Goal: Task Accomplishment & Management: Use online tool/utility

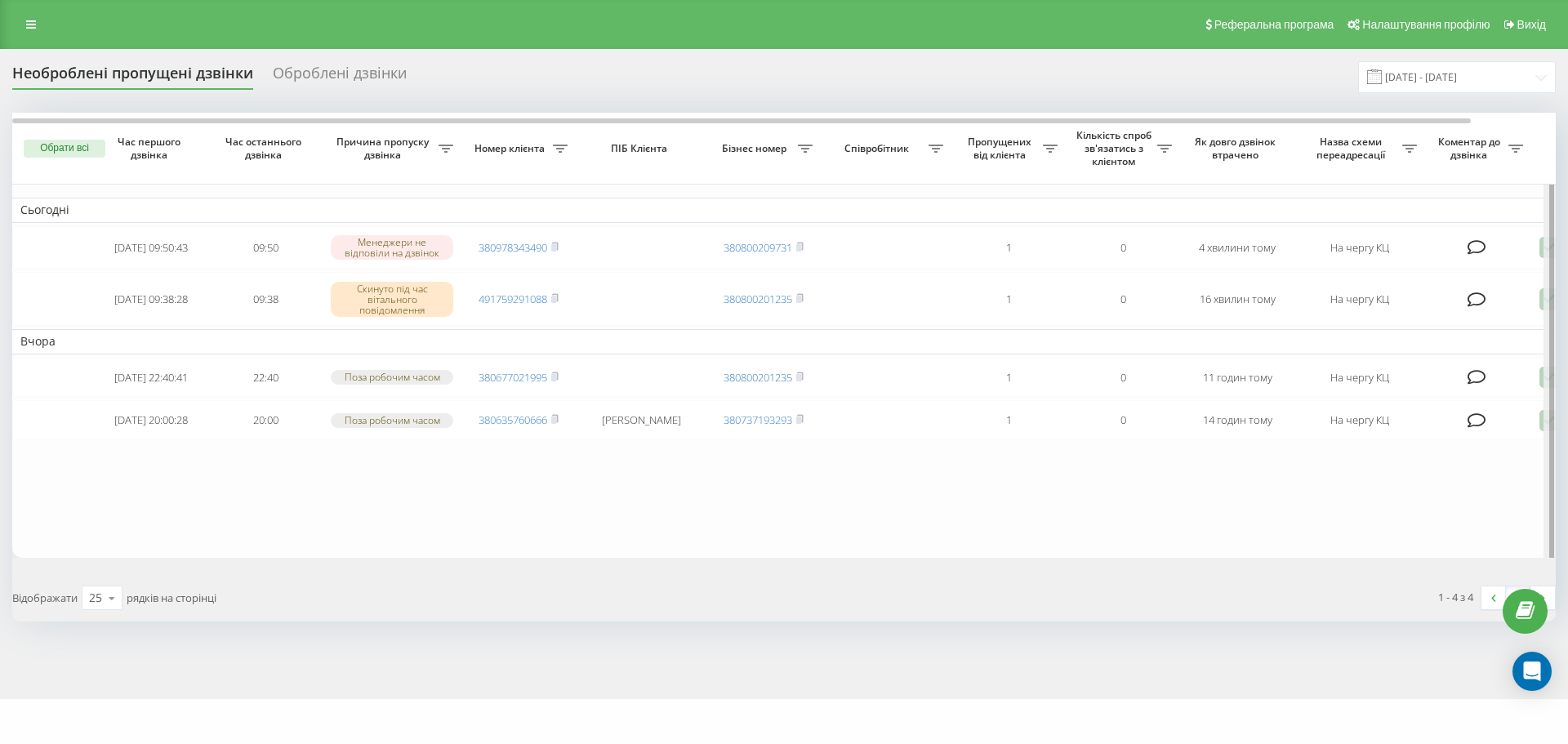
click at [1544, 249] on div at bounding box center [1549, 342] width 12 height 459
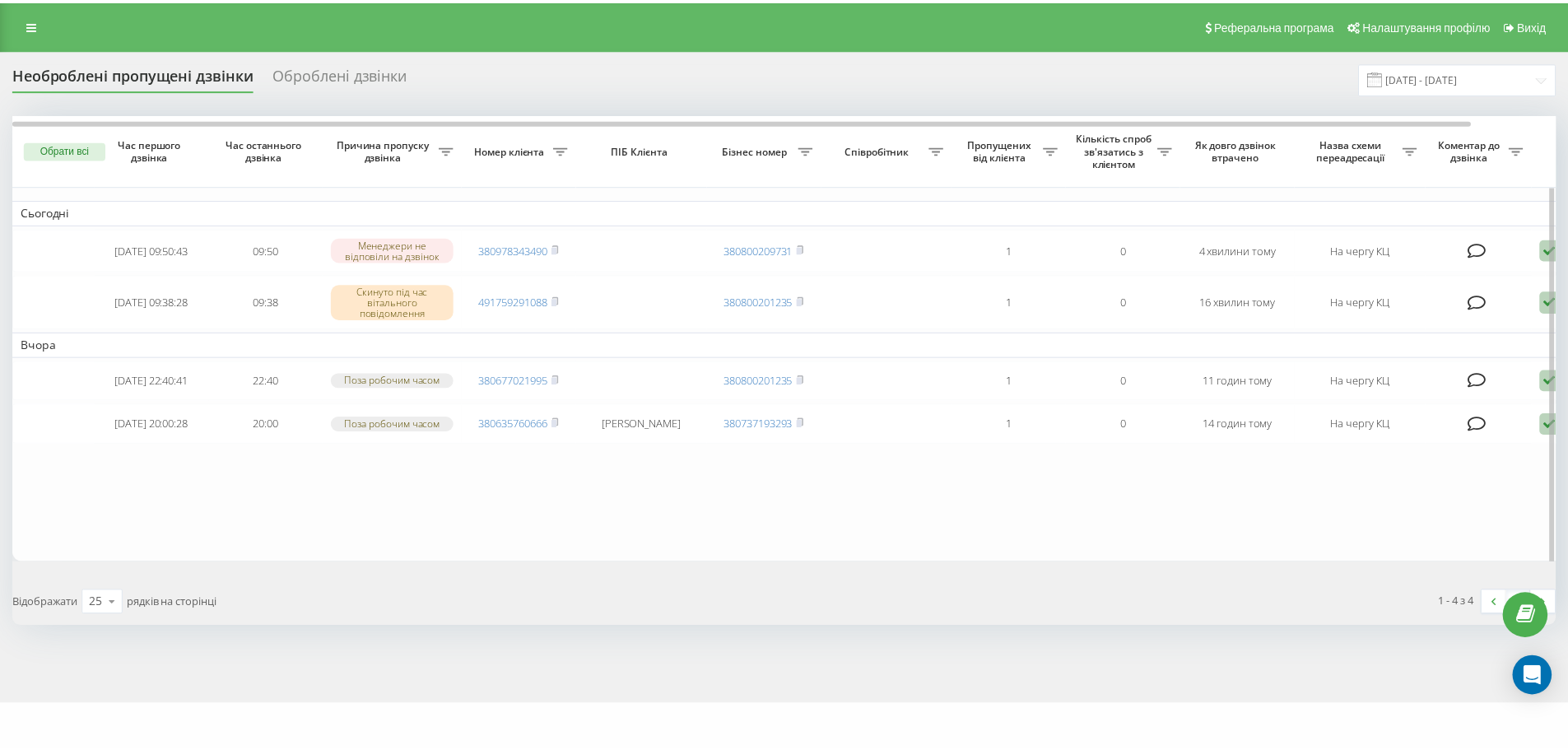
scroll to position [0, 91]
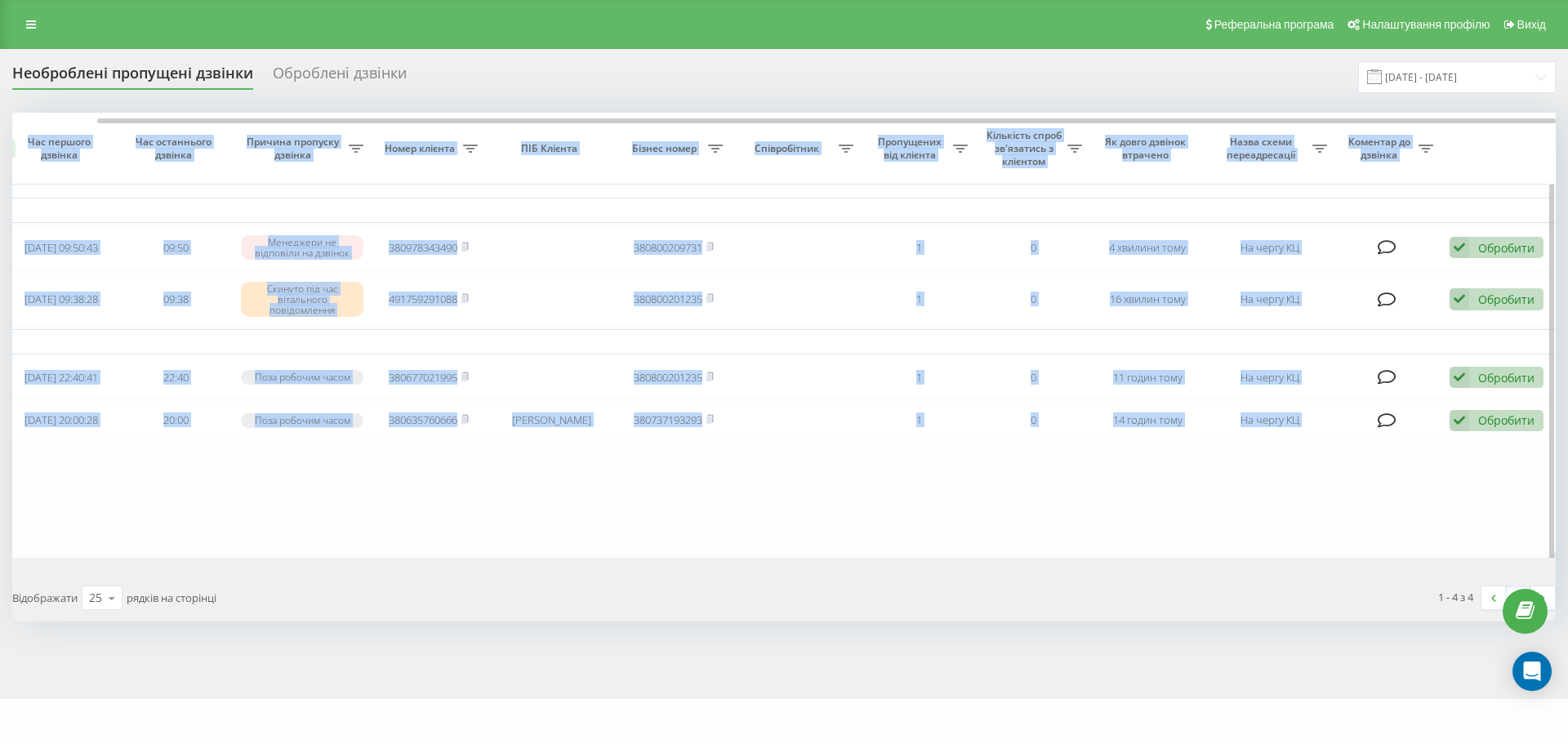
drag, startPoint x: 1402, startPoint y: 118, endPoint x: 1465, endPoint y: 153, distance: 72.1
click at [1462, 134] on div "Обрати всі Час першого дзвінка Час останнього дзвінка Причина пропуску дзвінка …" at bounding box center [784, 335] width 1543 height 445
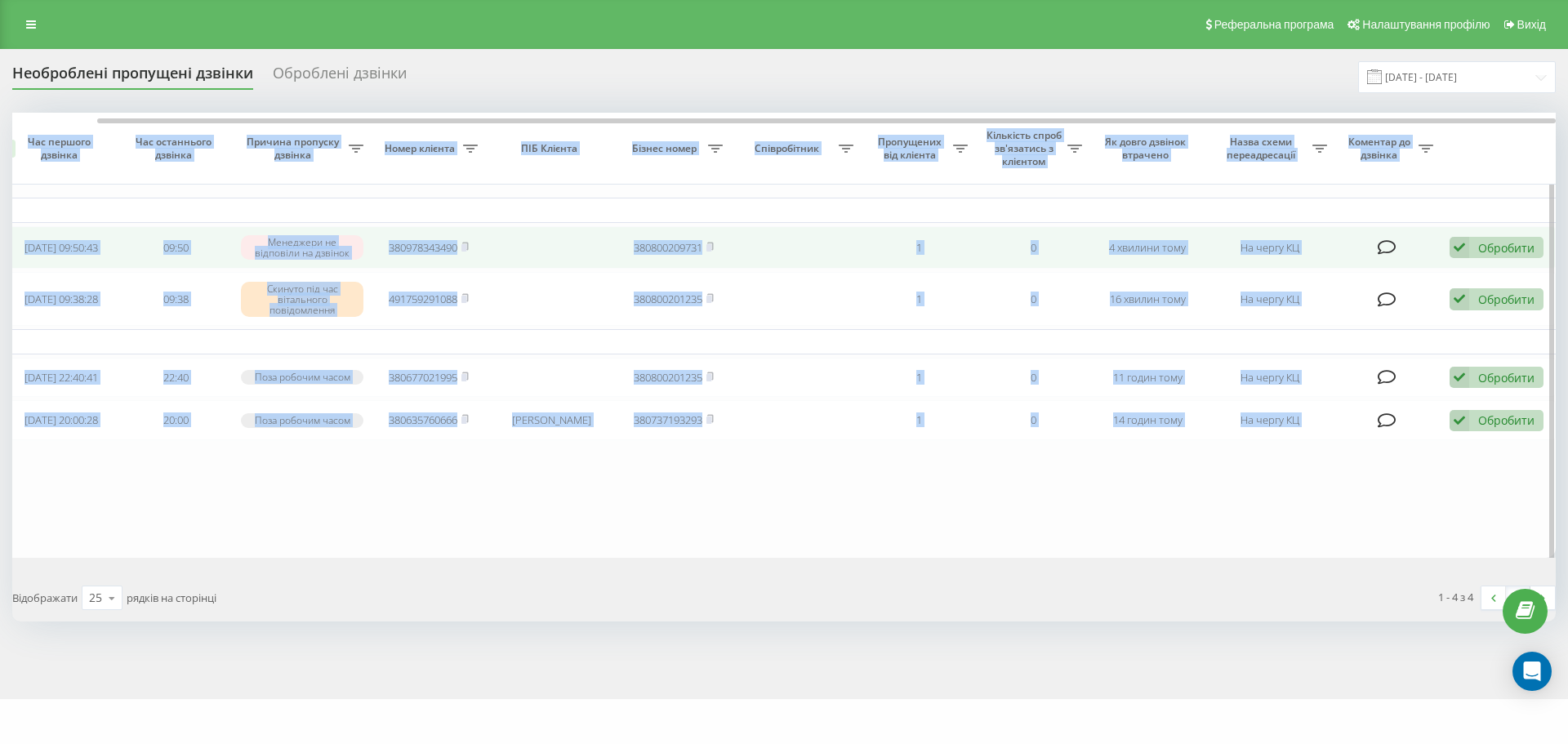
click at [1486, 250] on div "Обробити" at bounding box center [1506, 247] width 57 height 15
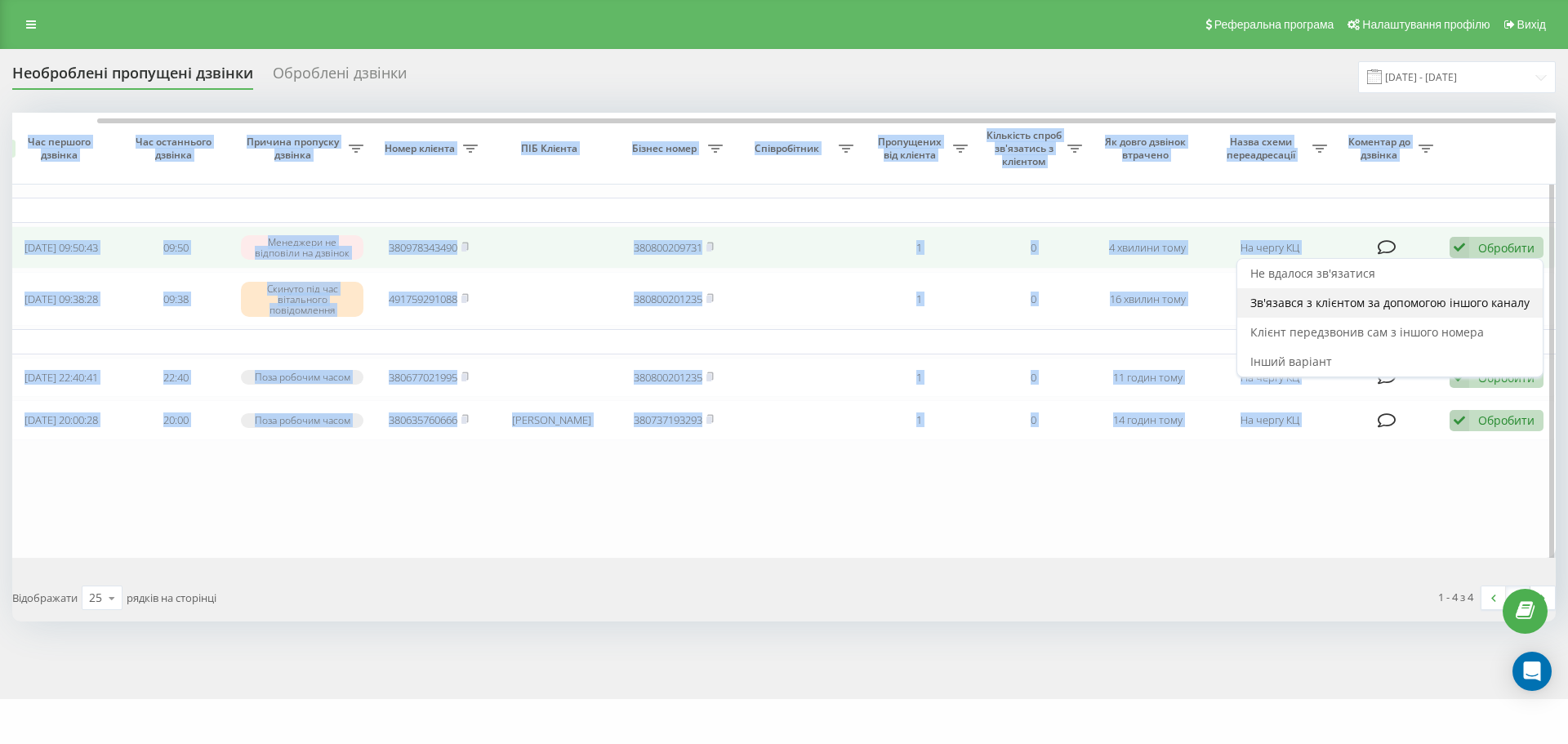
click at [1442, 307] on span "Зв'язався з клієнтом за допомогою іншого каналу" at bounding box center [1390, 303] width 280 height 15
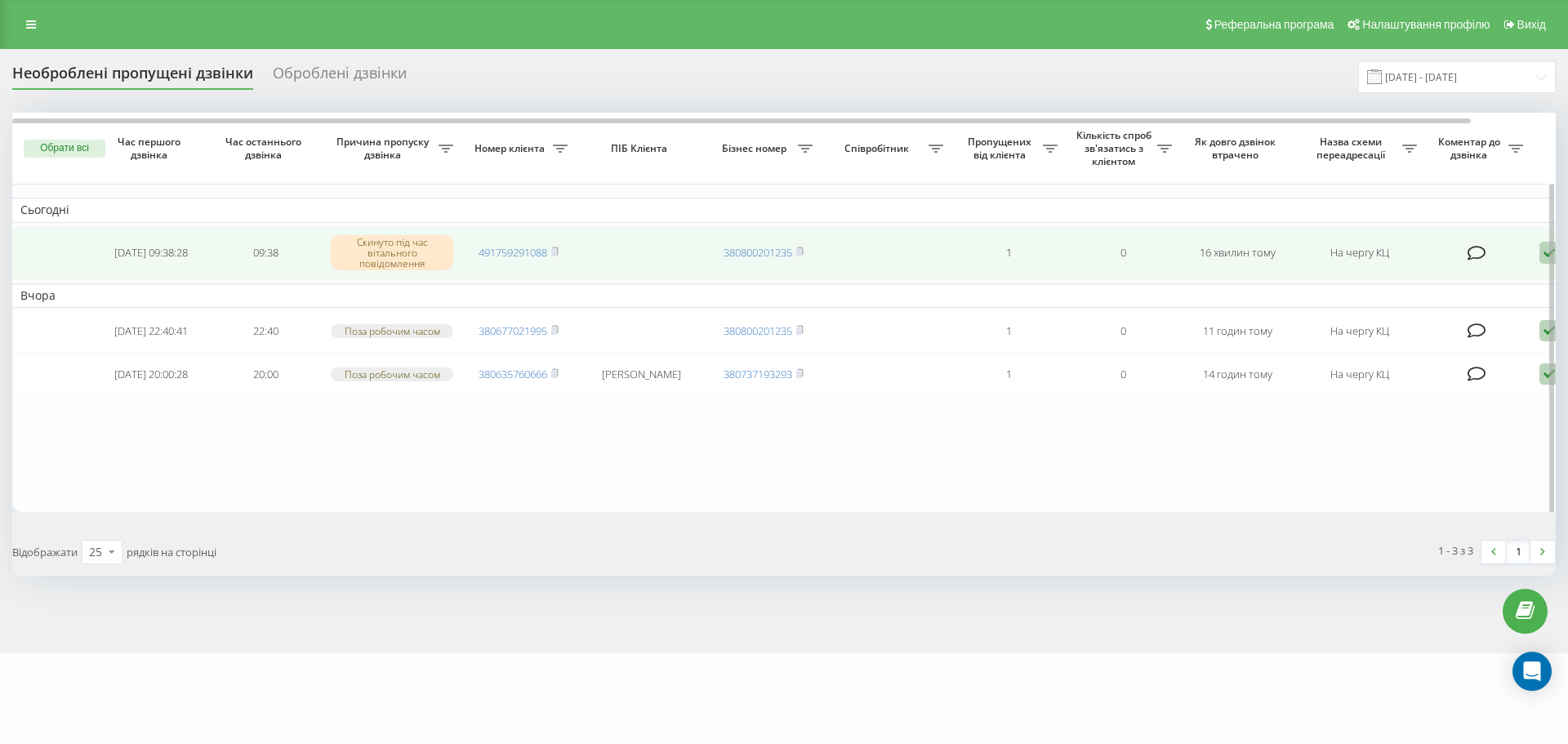
click at [1540, 257] on icon at bounding box center [1549, 253] width 19 height 22
click at [1477, 307] on span "Зв'язався з клієнтом за допомогою іншого каналу" at bounding box center [1480, 308] width 280 height 15
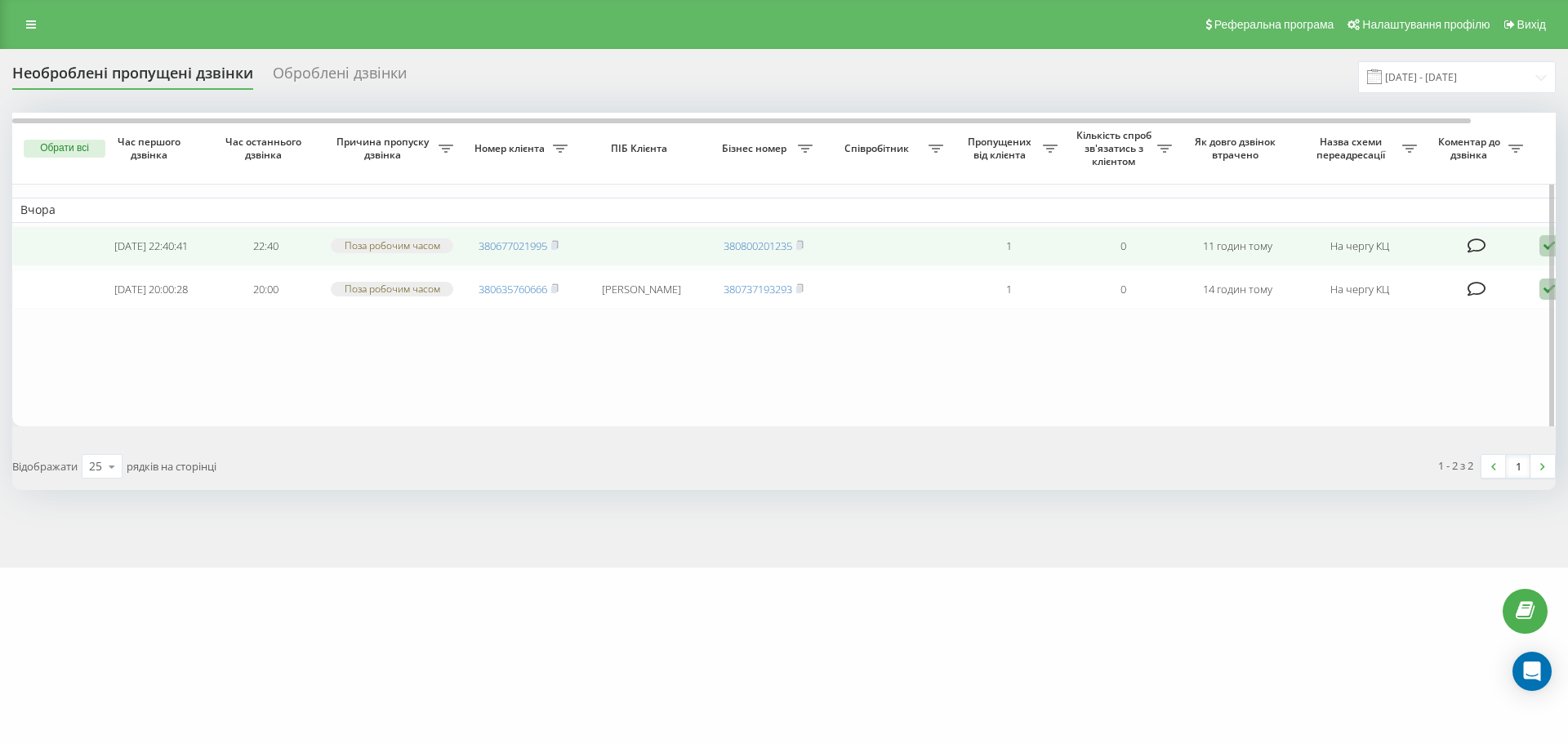
click at [1540, 251] on icon at bounding box center [1549, 247] width 19 height 22
click at [1423, 364] on div "Інший варіант" at bounding box center [1480, 360] width 306 height 30
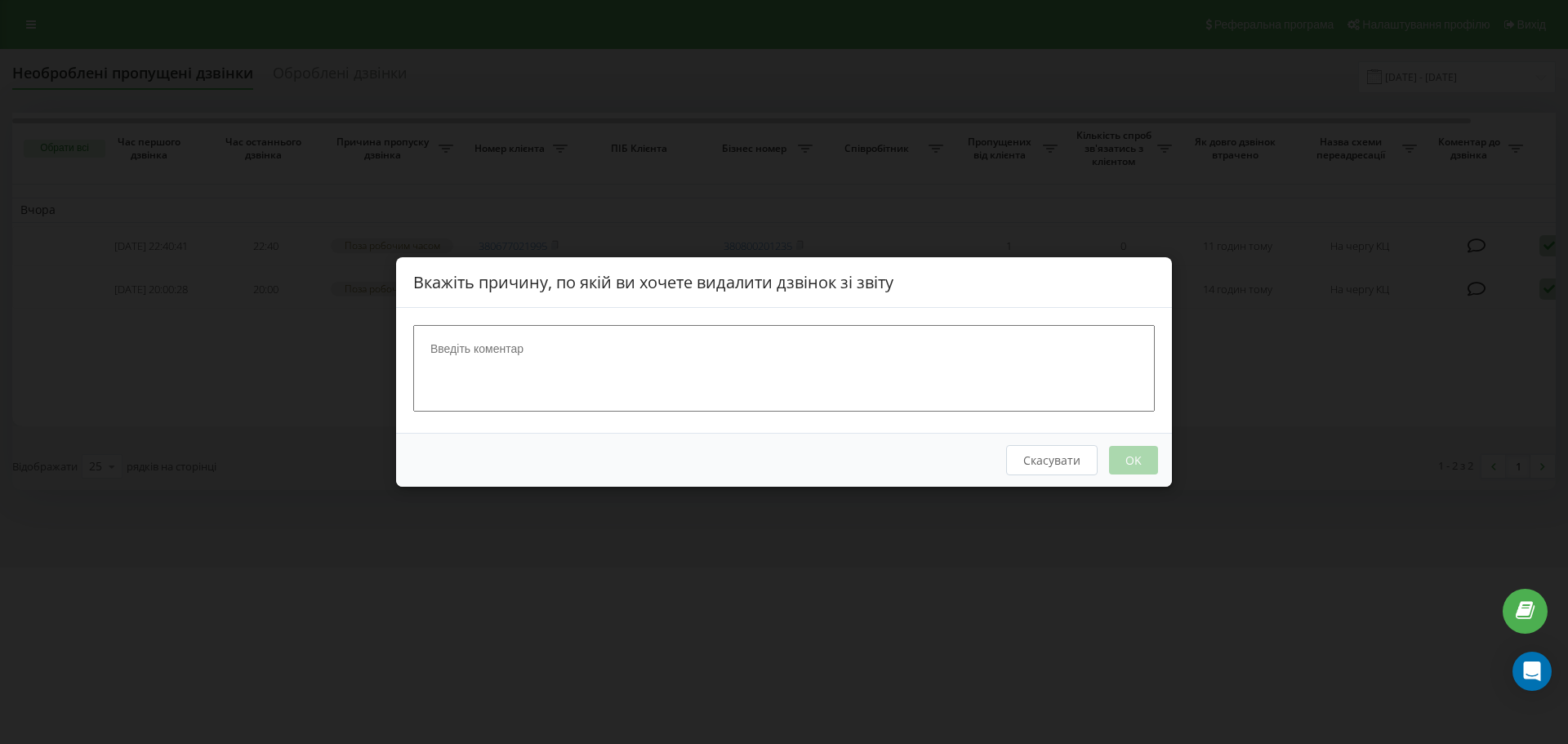
click at [673, 357] on textarea at bounding box center [784, 369] width 741 height 86
type textarea "док юа"
click at [1153, 465] on button "OK" at bounding box center [1133, 460] width 49 height 29
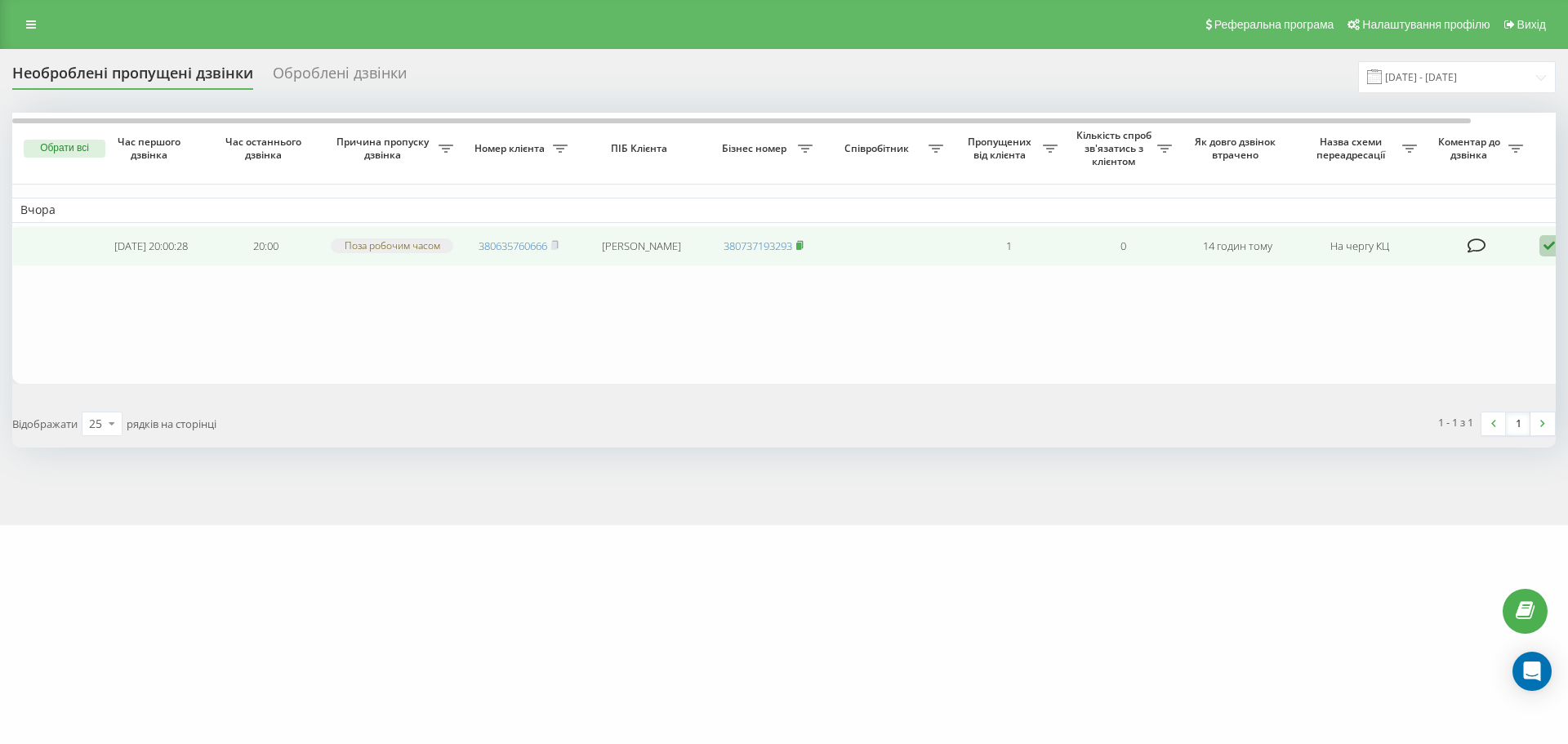
click at [804, 249] on icon at bounding box center [800, 245] width 8 height 10
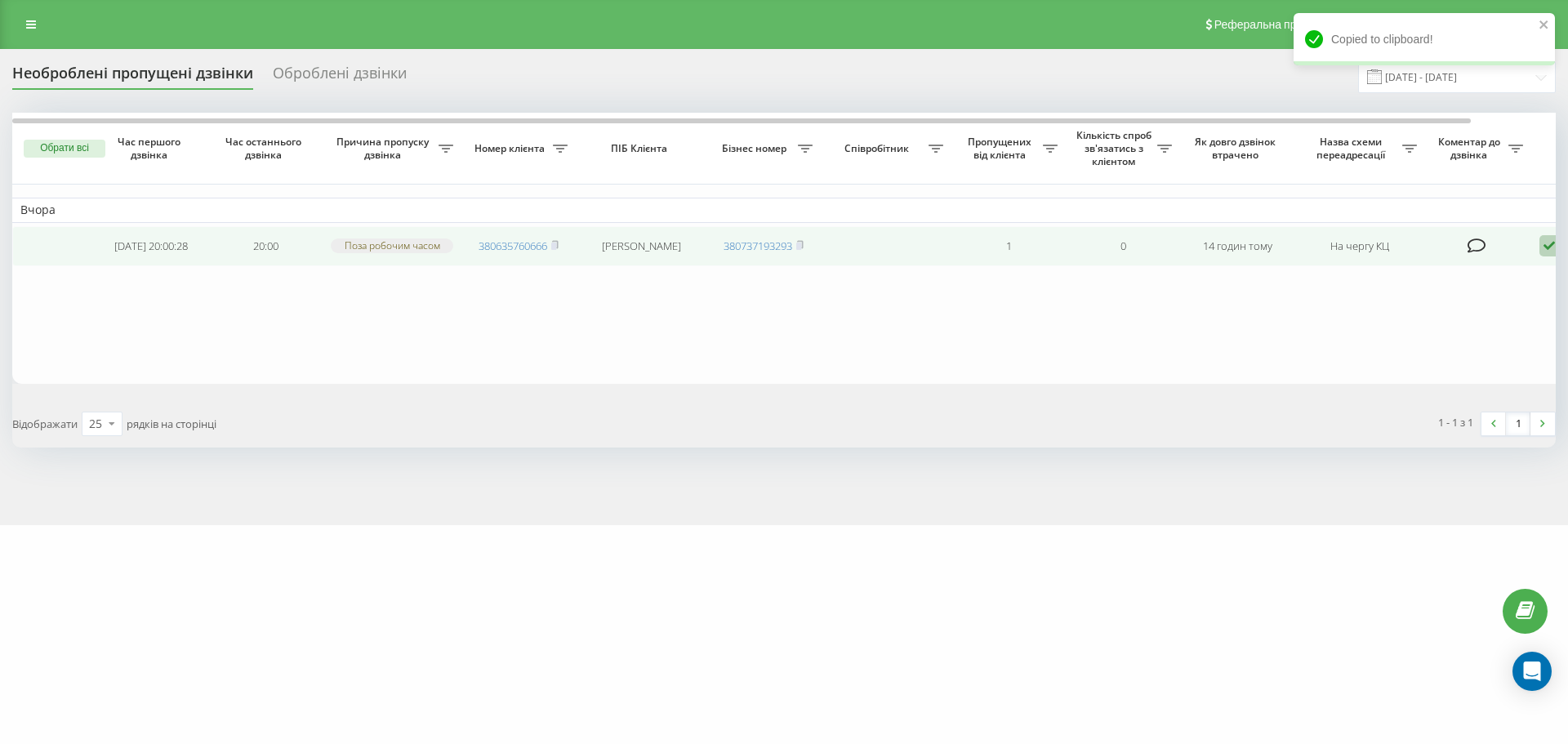
click at [1546, 250] on icon at bounding box center [1549, 247] width 19 height 22
click at [1388, 356] on span "Інший варіант" at bounding box center [1381, 359] width 81 height 15
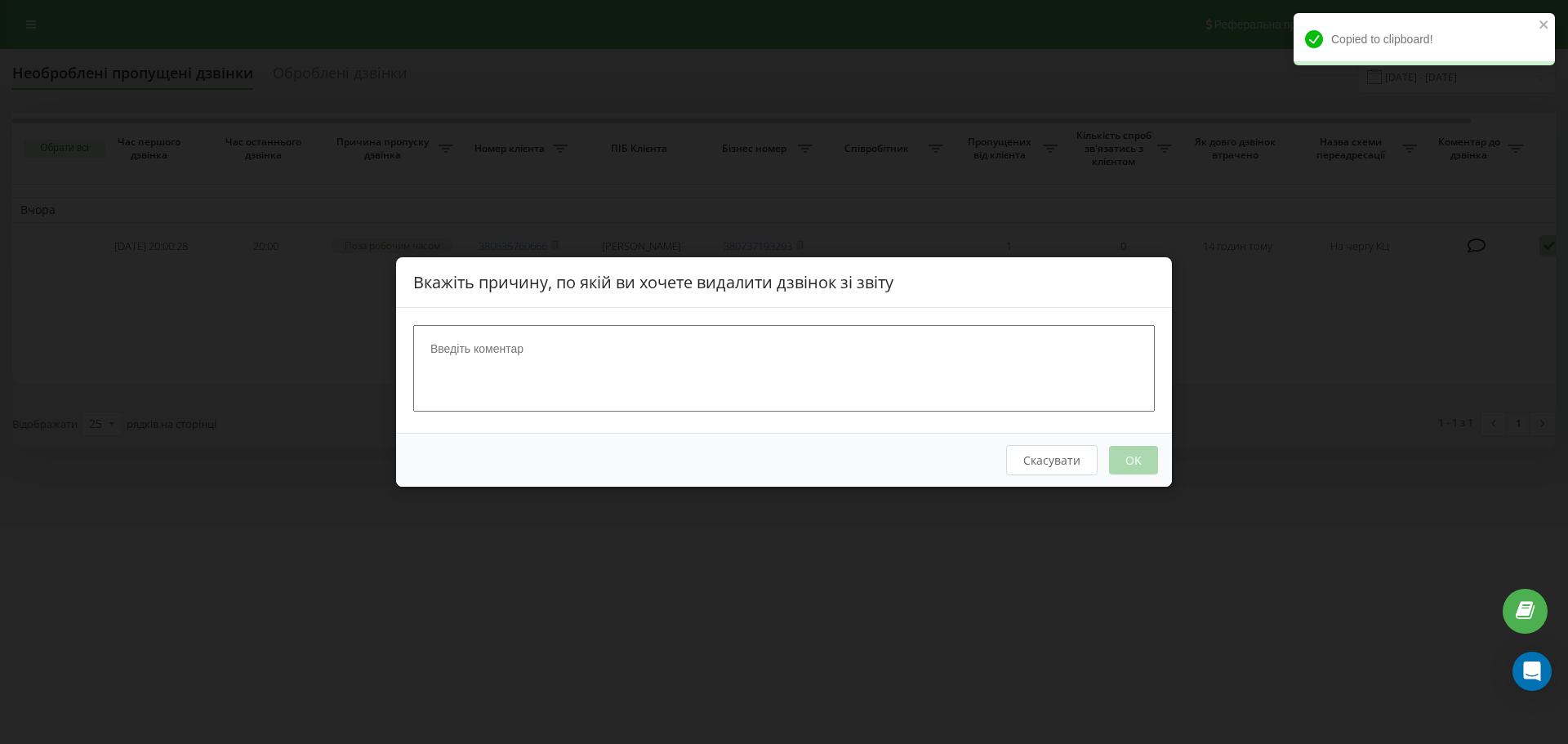
click at [950, 333] on textarea at bounding box center [784, 369] width 741 height 86
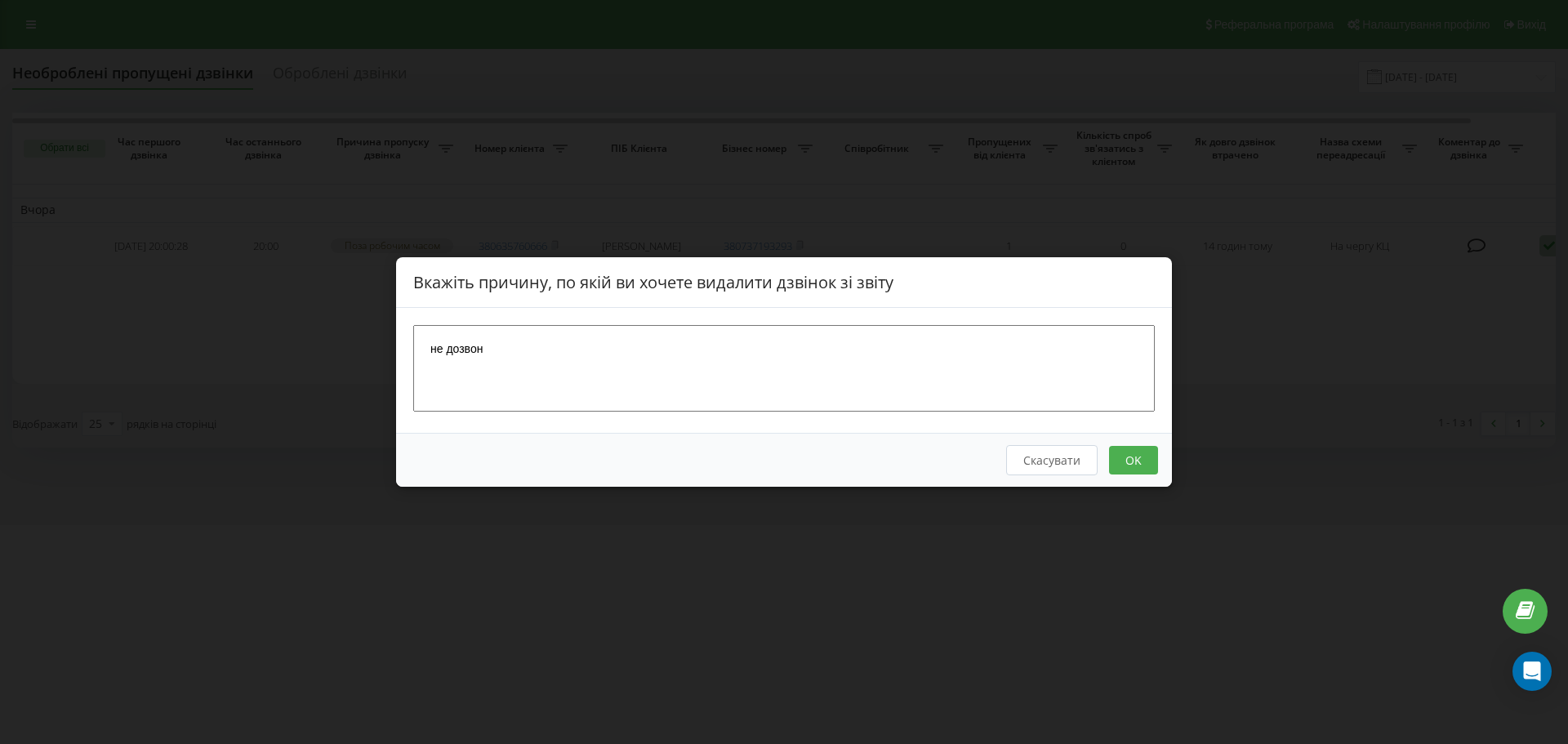
type textarea "не дозвон"
click at [1143, 455] on button "OK" at bounding box center [1133, 460] width 49 height 29
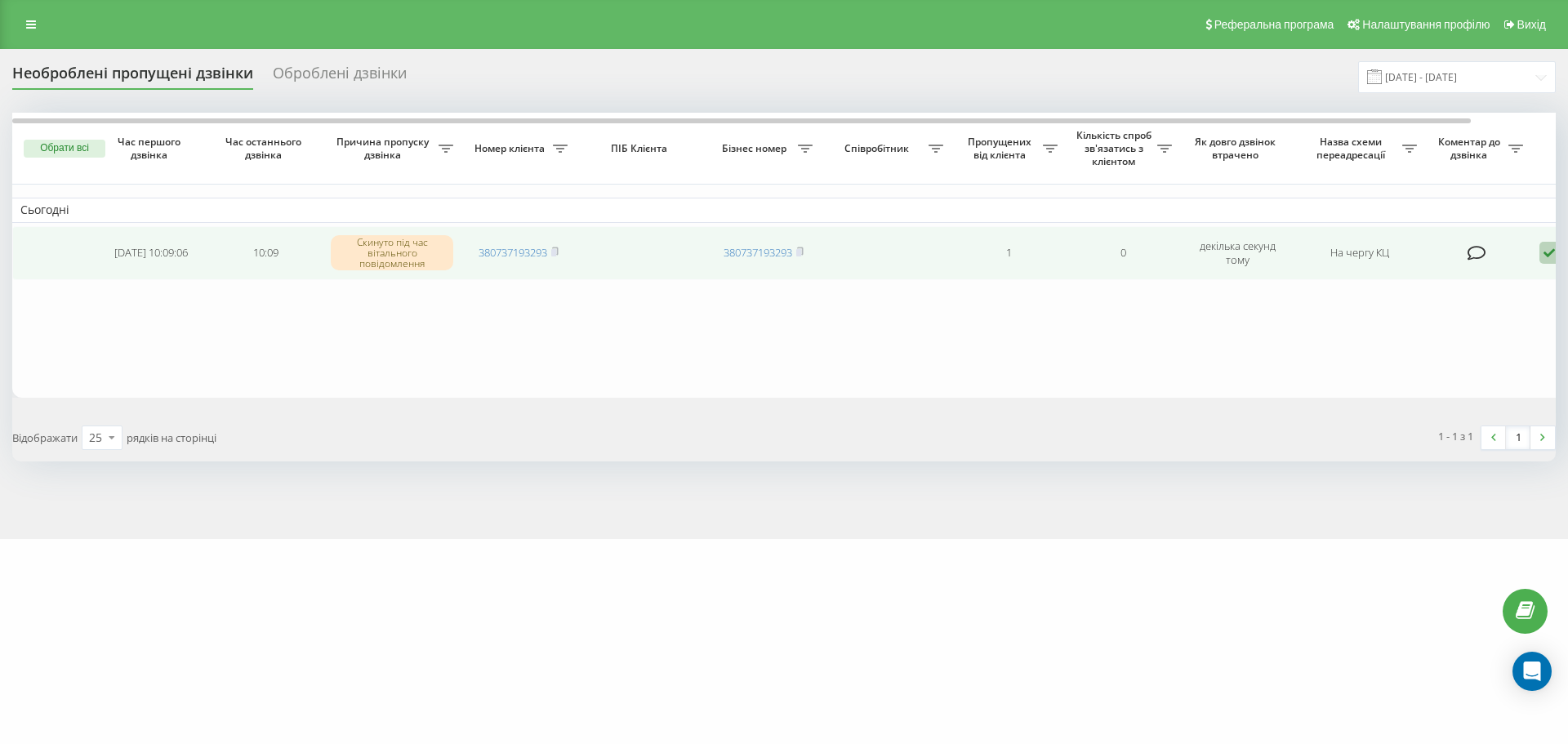
click at [1545, 254] on icon at bounding box center [1549, 253] width 19 height 22
click at [1450, 314] on span "Зв'язався з клієнтом за допомогою іншого каналу" at bounding box center [1480, 308] width 280 height 15
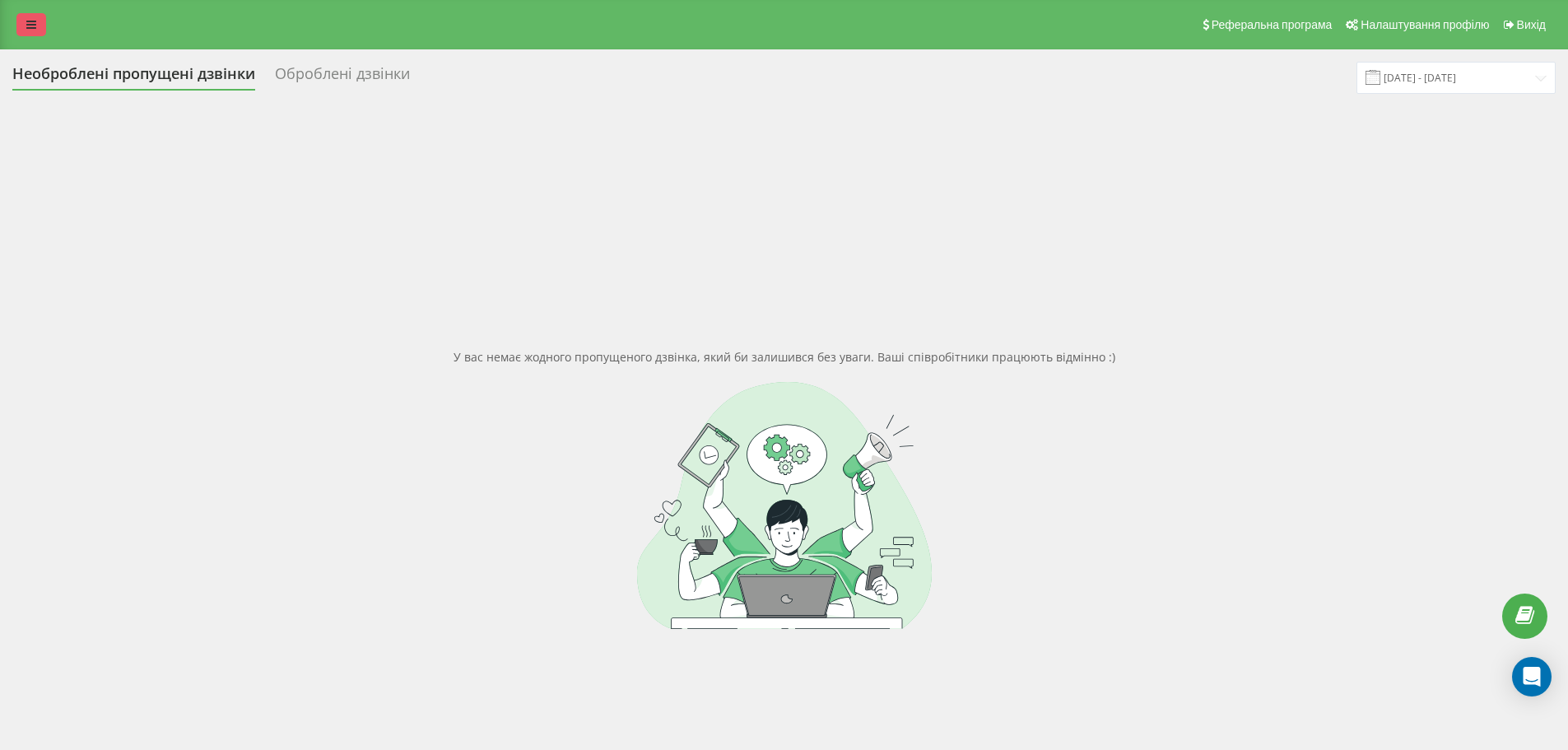
click at [31, 26] on icon at bounding box center [32, 24] width 10 height 11
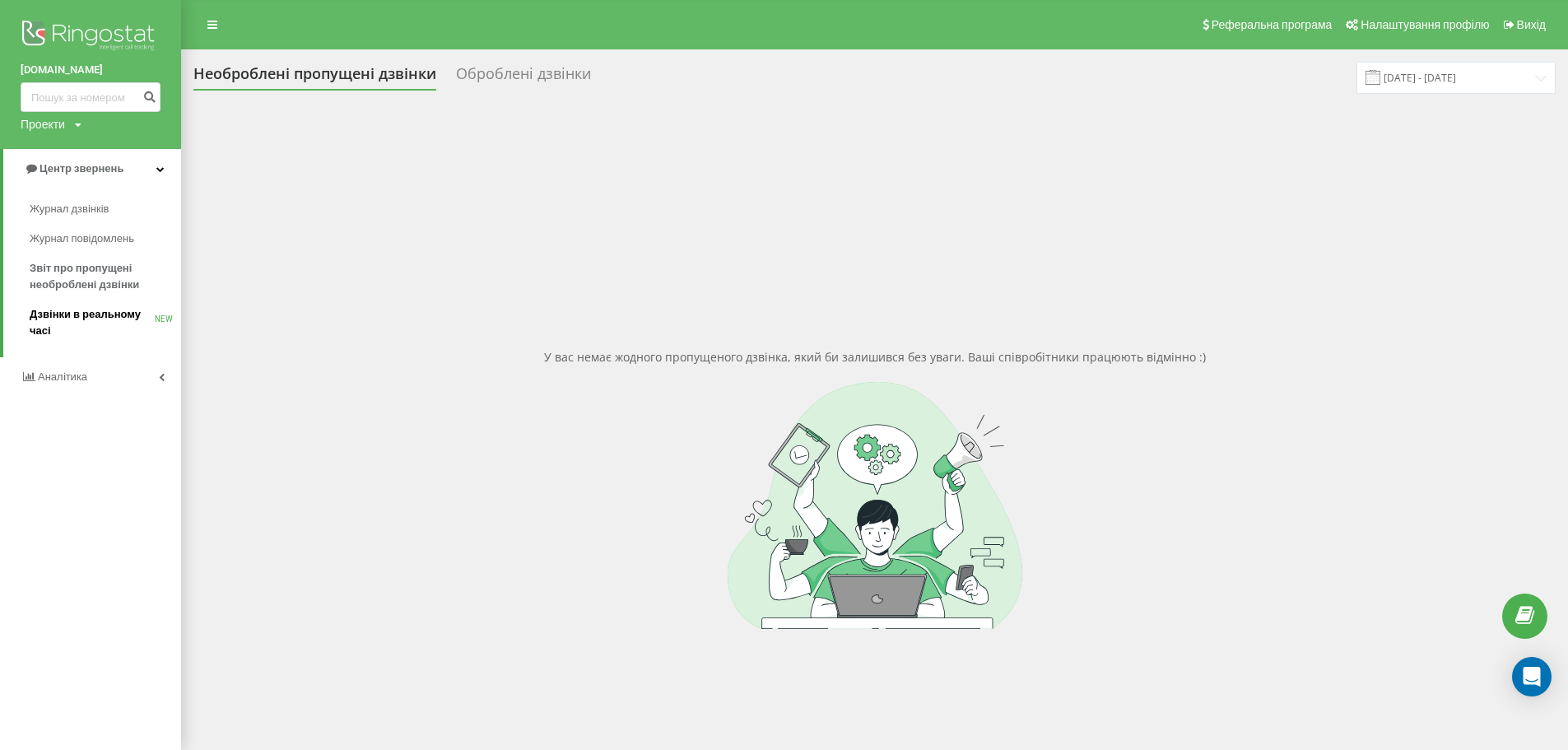
click at [84, 312] on span "Дзвінки в реальному часі" at bounding box center [92, 323] width 126 height 33
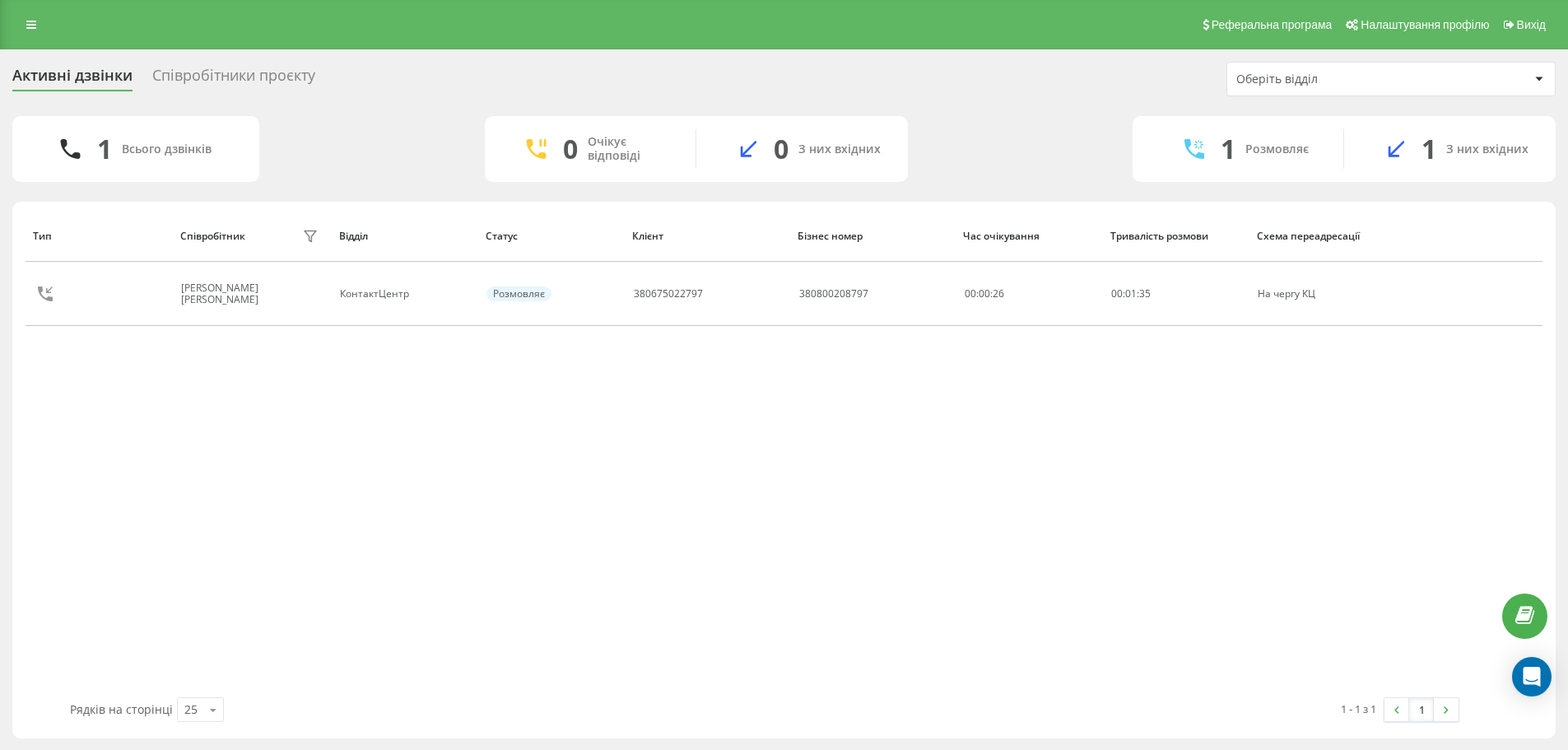
click at [204, 80] on div "Співробітники проєкту" at bounding box center [233, 79] width 163 height 26
